Goal: Check status: Check status

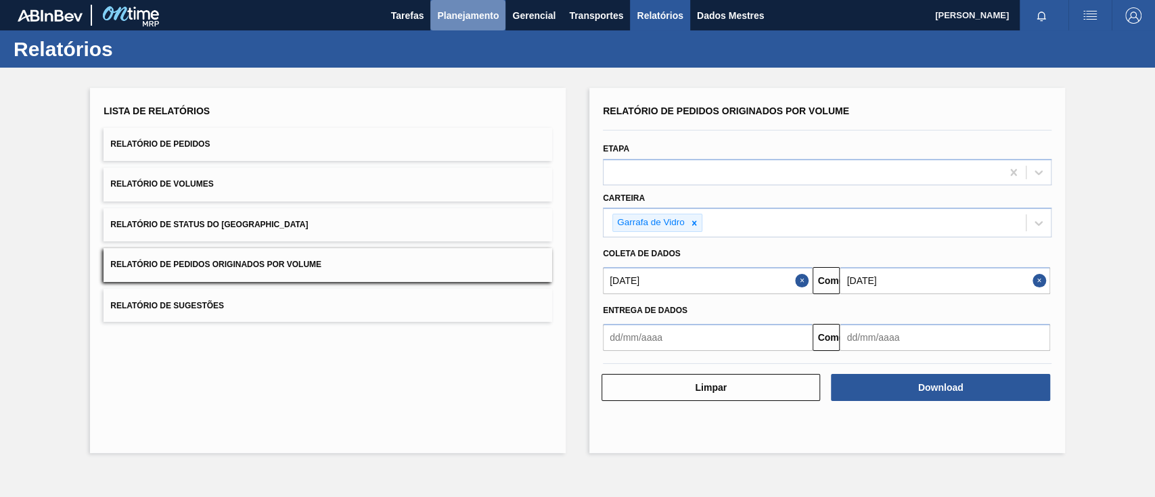
click at [450, 12] on font "Planejamento" at bounding box center [468, 15] width 62 height 11
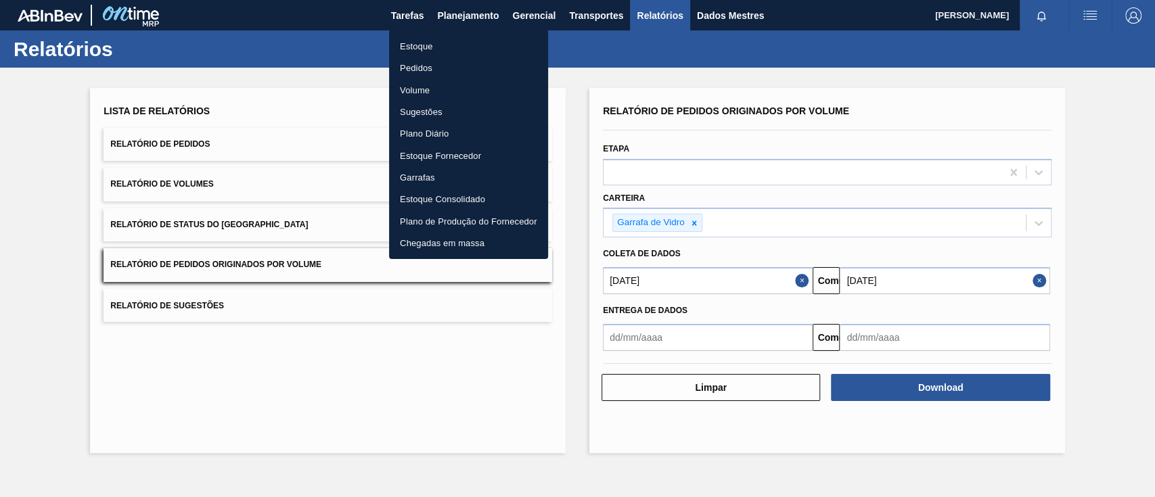
click at [434, 66] on li "Pedidos" at bounding box center [468, 68] width 159 height 22
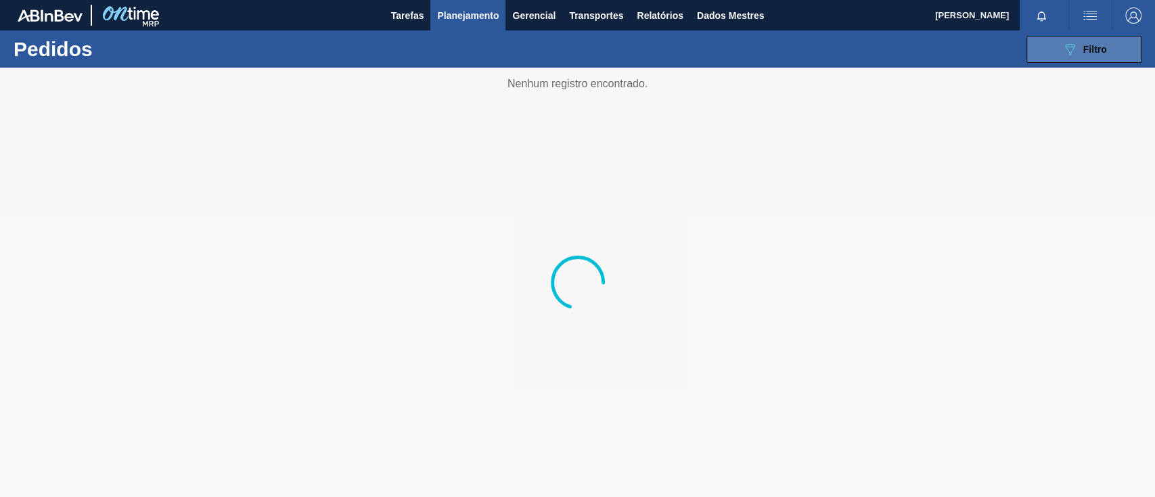
click at [1057, 53] on button "089F7B8B-B2A5-4AFE-B5C0-19BA573D28AC Filtro" at bounding box center [1083, 49] width 115 height 27
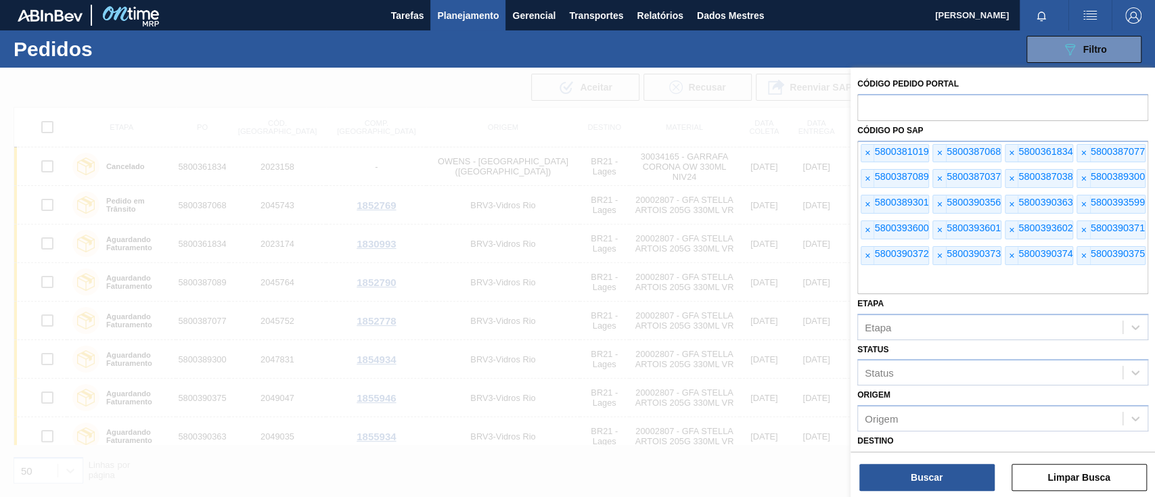
click at [863, 153] on span "×" at bounding box center [867, 154] width 13 height 18
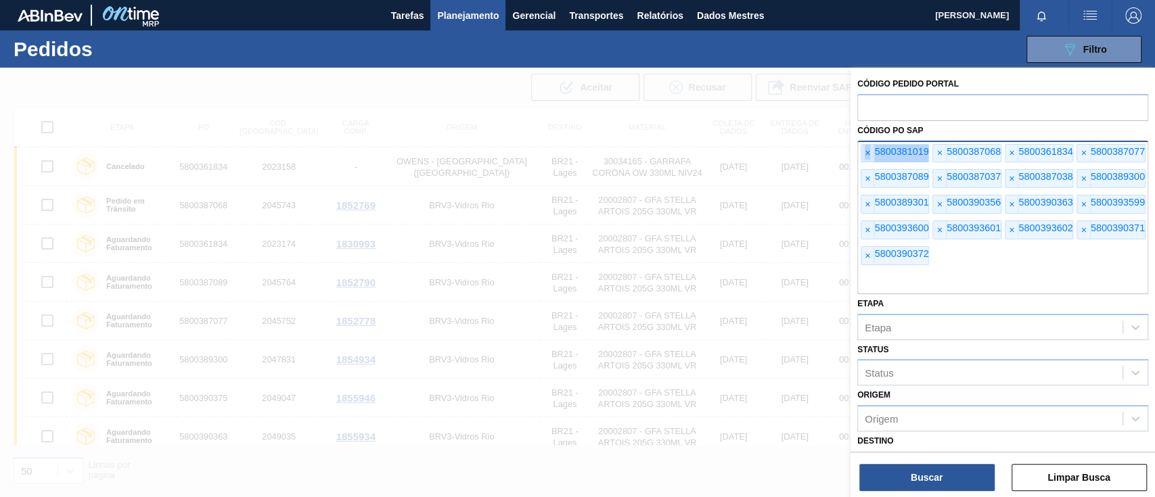
click at [863, 153] on span "×" at bounding box center [867, 154] width 13 height 18
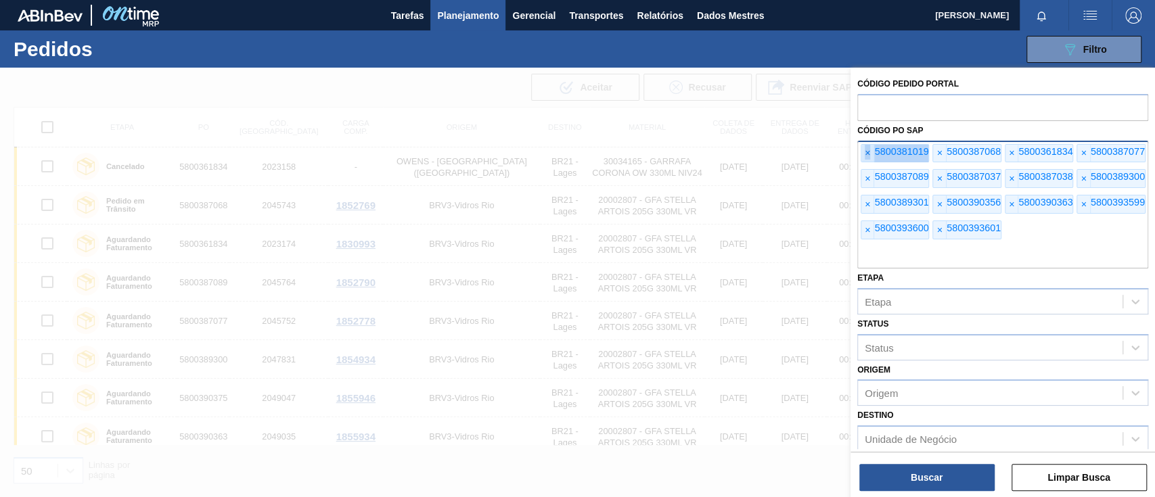
click at [863, 153] on span "×" at bounding box center [867, 154] width 13 height 18
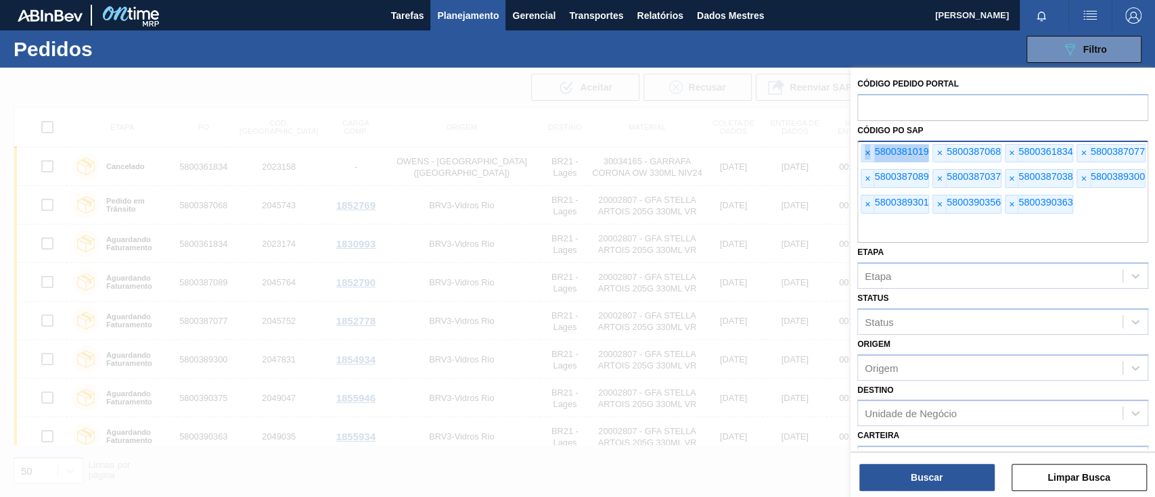
click at [863, 153] on span "×" at bounding box center [867, 154] width 13 height 18
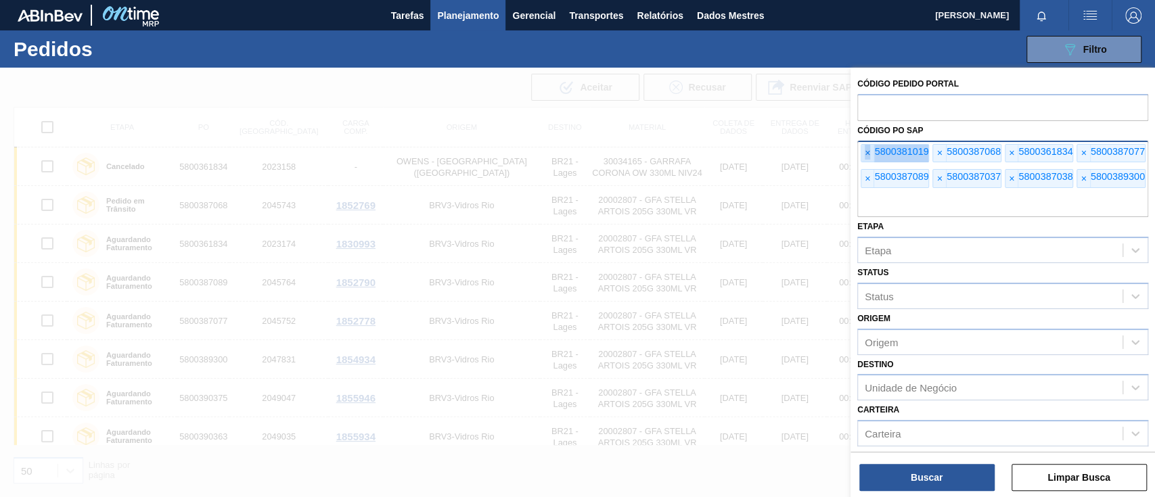
click at [863, 153] on span "×" at bounding box center [867, 154] width 13 height 18
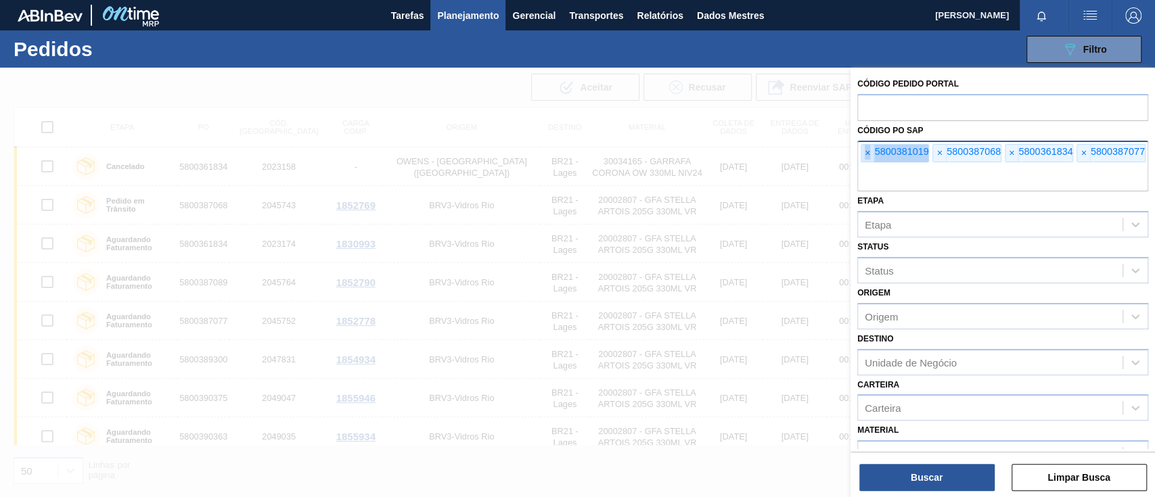
click at [863, 153] on span "×" at bounding box center [867, 154] width 13 height 18
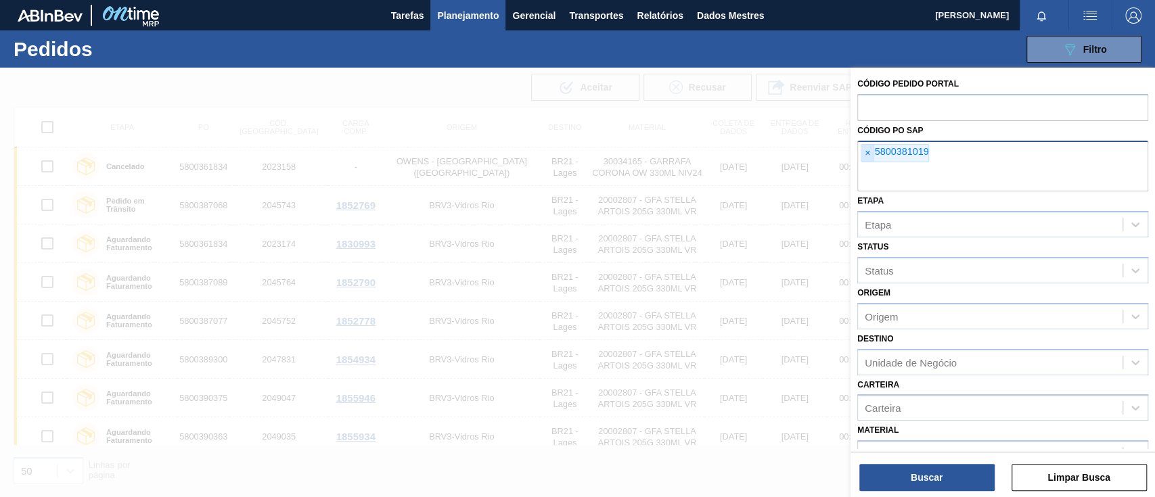
click at [863, 153] on span "×" at bounding box center [867, 154] width 13 height 18
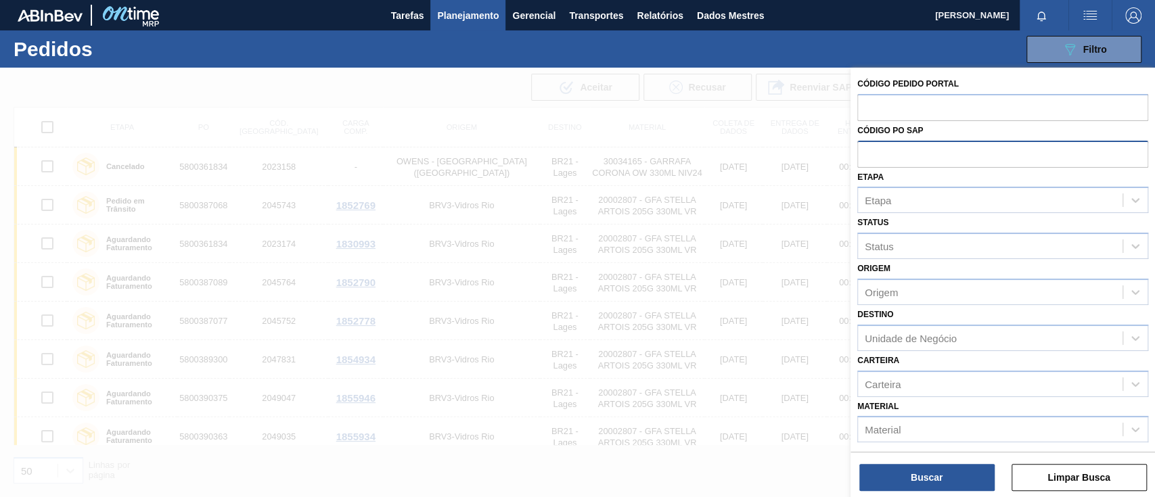
click at [863, 153] on input "text" at bounding box center [1002, 154] width 291 height 26
paste input "5800379697"
type input "5800379697"
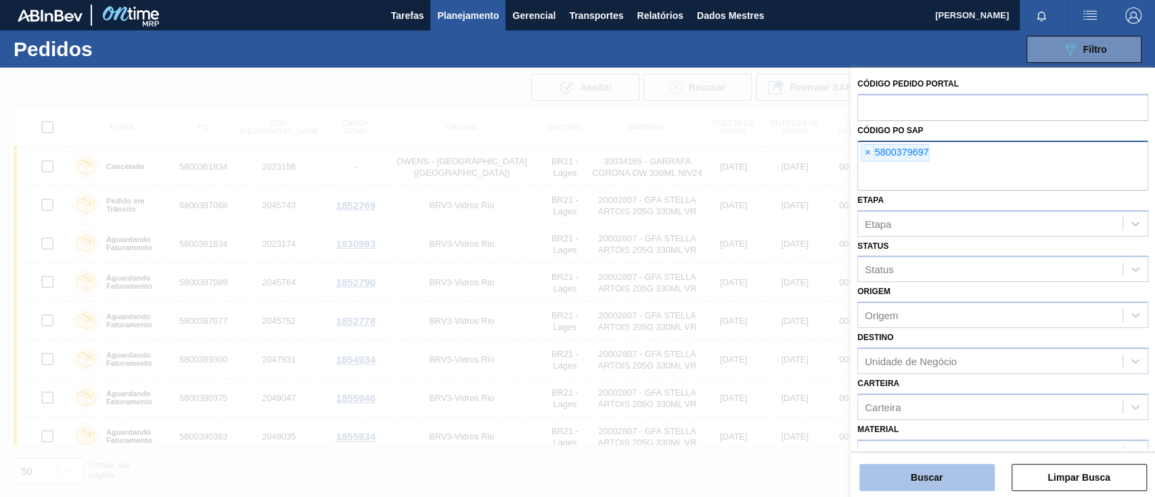
click at [900, 474] on button "Buscar" at bounding box center [926, 477] width 135 height 27
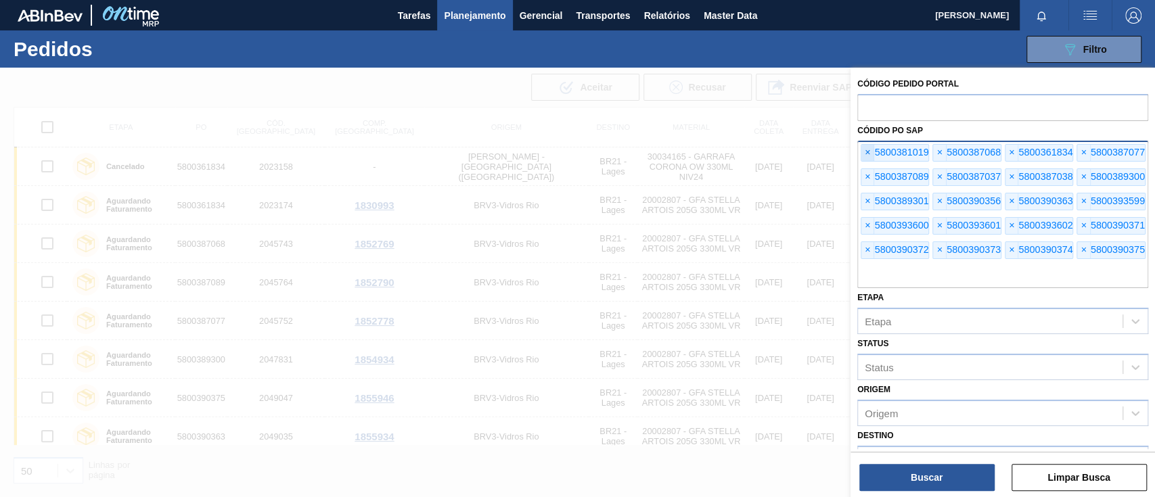
scroll to position [509, 0]
click at [865, 154] on span "×" at bounding box center [867, 153] width 13 height 16
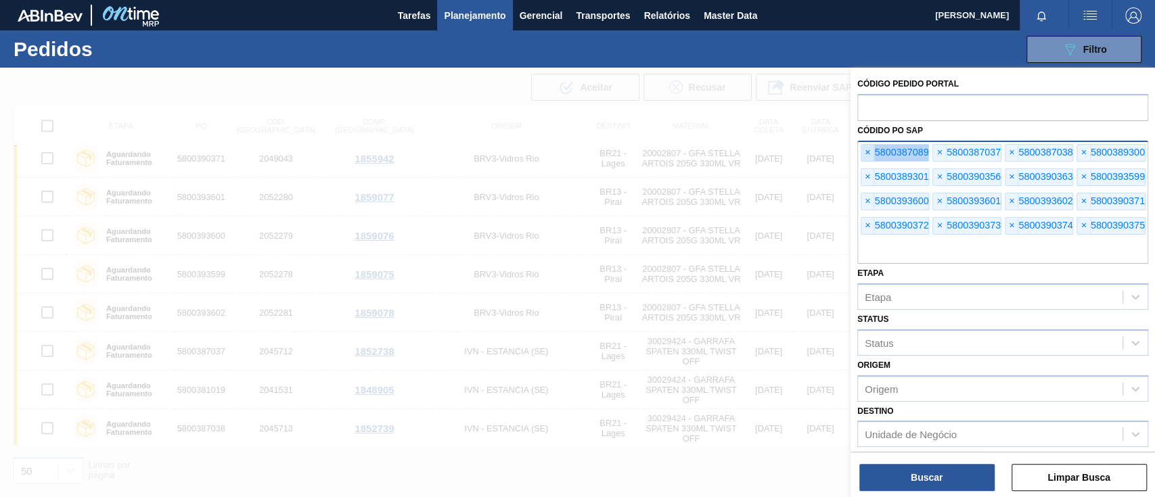
click at [865, 154] on span "×" at bounding box center [867, 153] width 13 height 16
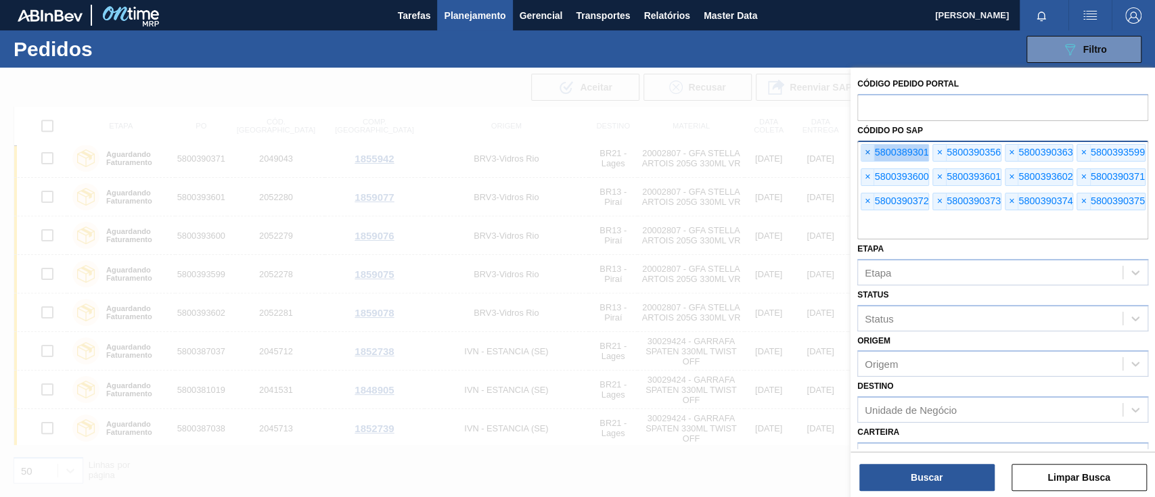
click at [865, 154] on span "×" at bounding box center [867, 153] width 13 height 16
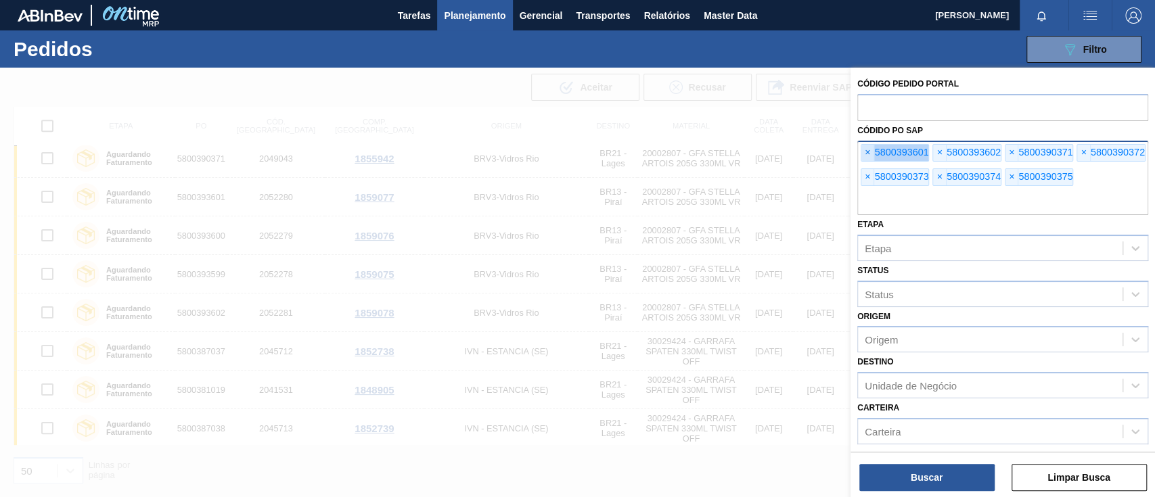
click at [865, 154] on span "×" at bounding box center [867, 153] width 13 height 16
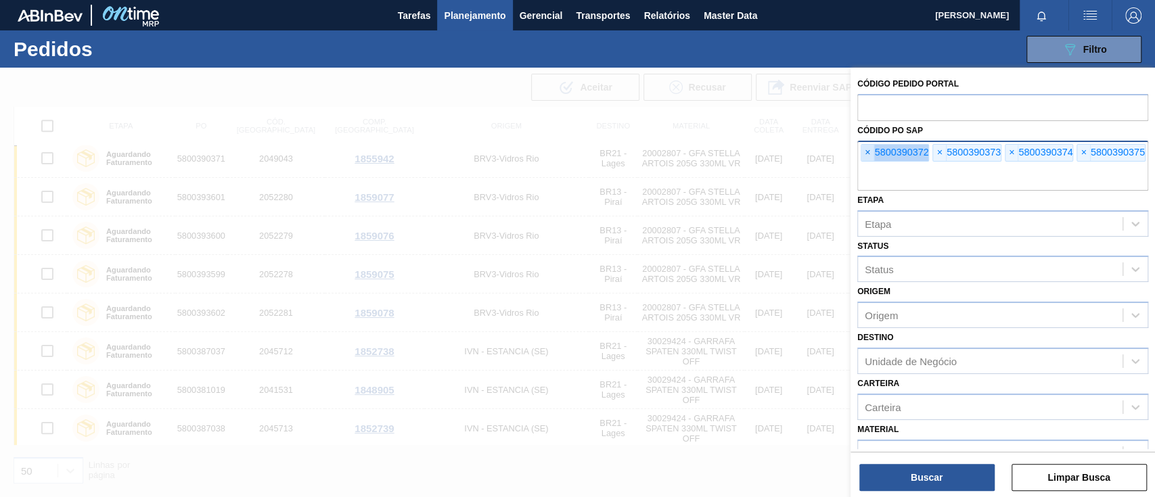
click at [865, 154] on span "×" at bounding box center [867, 153] width 13 height 16
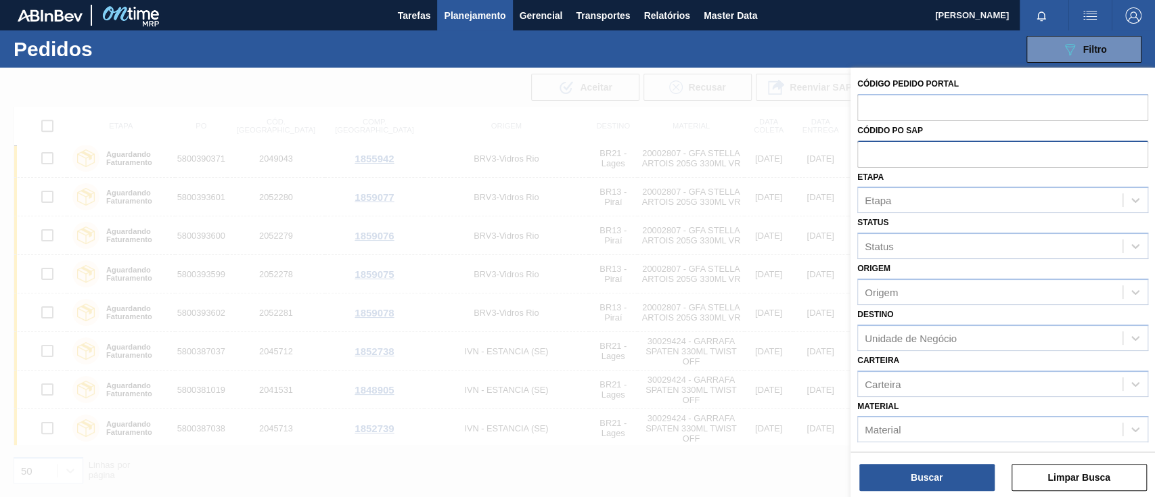
click at [865, 154] on input "text" at bounding box center [1002, 154] width 291 height 26
paste input "text"
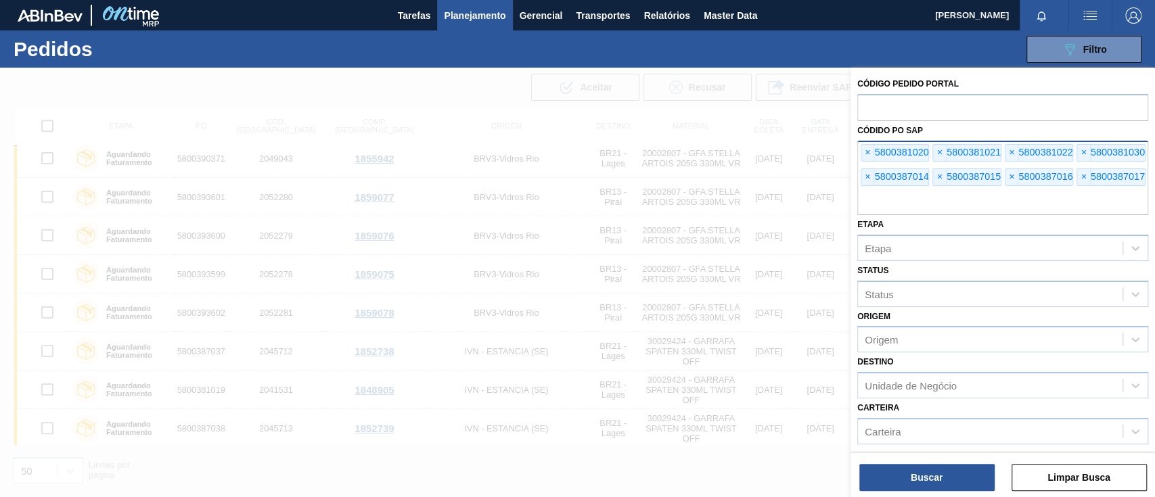
click at [927, 463] on div "Buscar Limpar Busca" at bounding box center [1002, 471] width 304 height 38
click at [923, 468] on button "Buscar" at bounding box center [926, 477] width 135 height 27
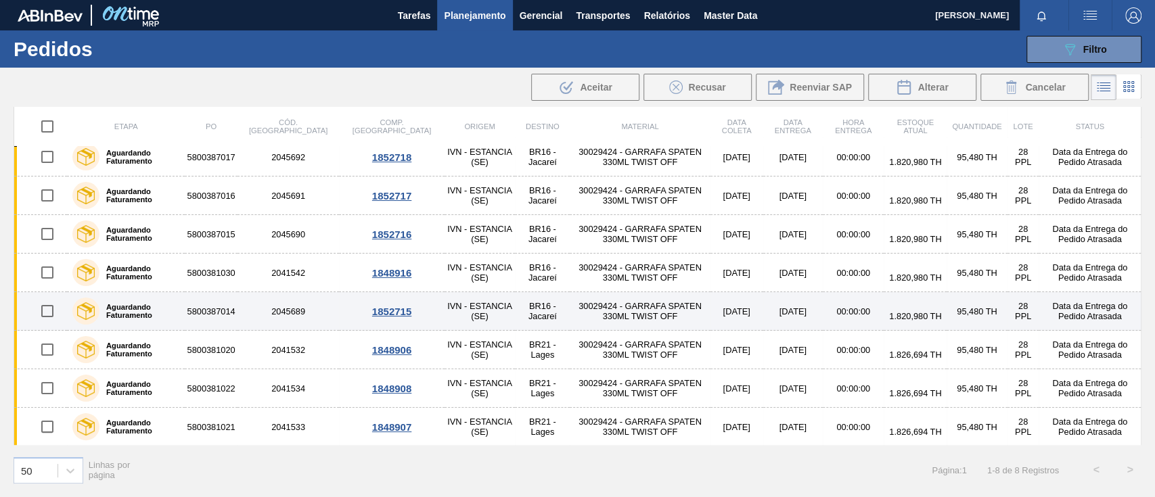
scroll to position [0, 0]
